Goal: Check status: Check status

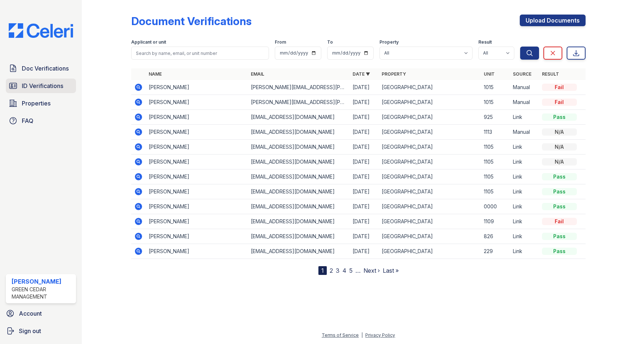
click at [31, 84] on span "ID Verifications" at bounding box center [42, 85] width 41 height 9
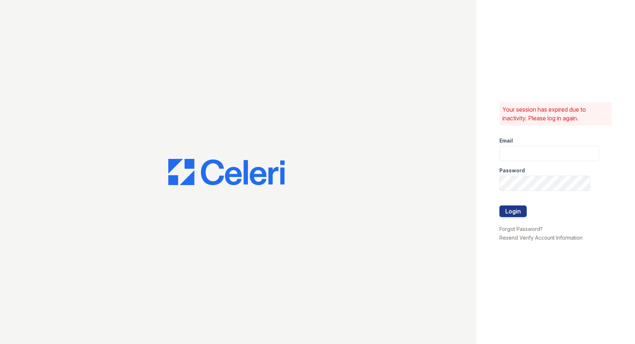
type input "[PERSON_NAME][EMAIL_ADDRESS][PERSON_NAME][DOMAIN_NAME]"
click at [519, 212] on button "Login" at bounding box center [512, 211] width 27 height 12
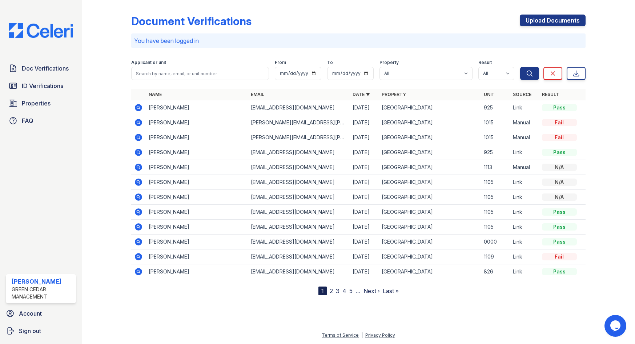
click at [136, 125] on icon at bounding box center [138, 122] width 9 height 9
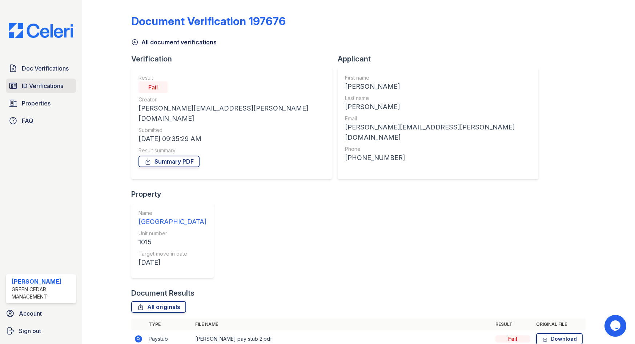
click at [26, 84] on span "ID Verifications" at bounding box center [42, 85] width 41 height 9
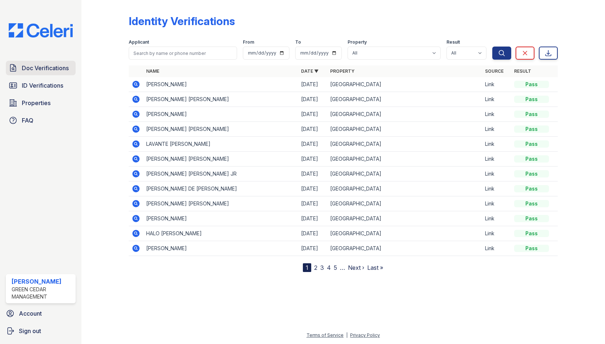
click at [43, 68] on span "Doc Verifications" at bounding box center [45, 68] width 47 height 9
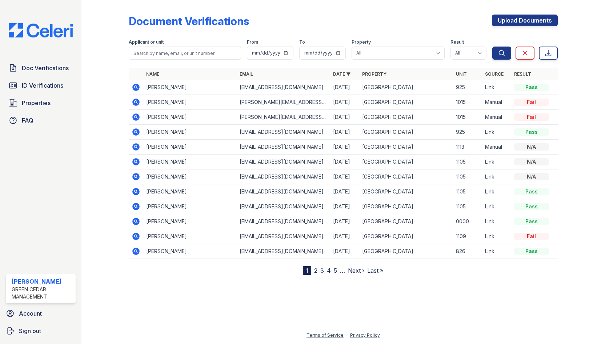
click at [474, 106] on td "1015" at bounding box center [467, 102] width 29 height 15
click at [136, 101] on icon at bounding box center [135, 102] width 2 height 2
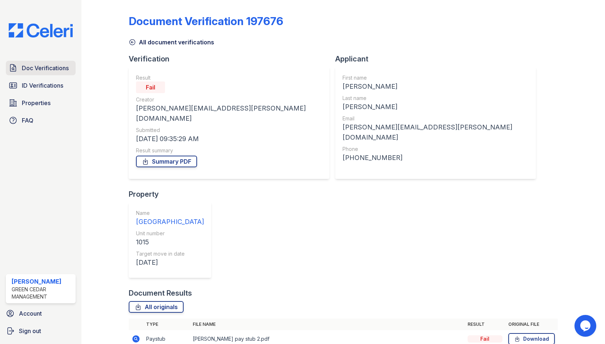
click at [50, 70] on span "Doc Verifications" at bounding box center [45, 68] width 47 height 9
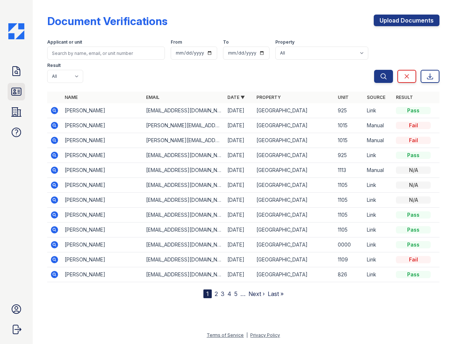
click at [12, 92] on icon at bounding box center [16, 91] width 9 height 7
